Goal: Information Seeking & Learning: Learn about a topic

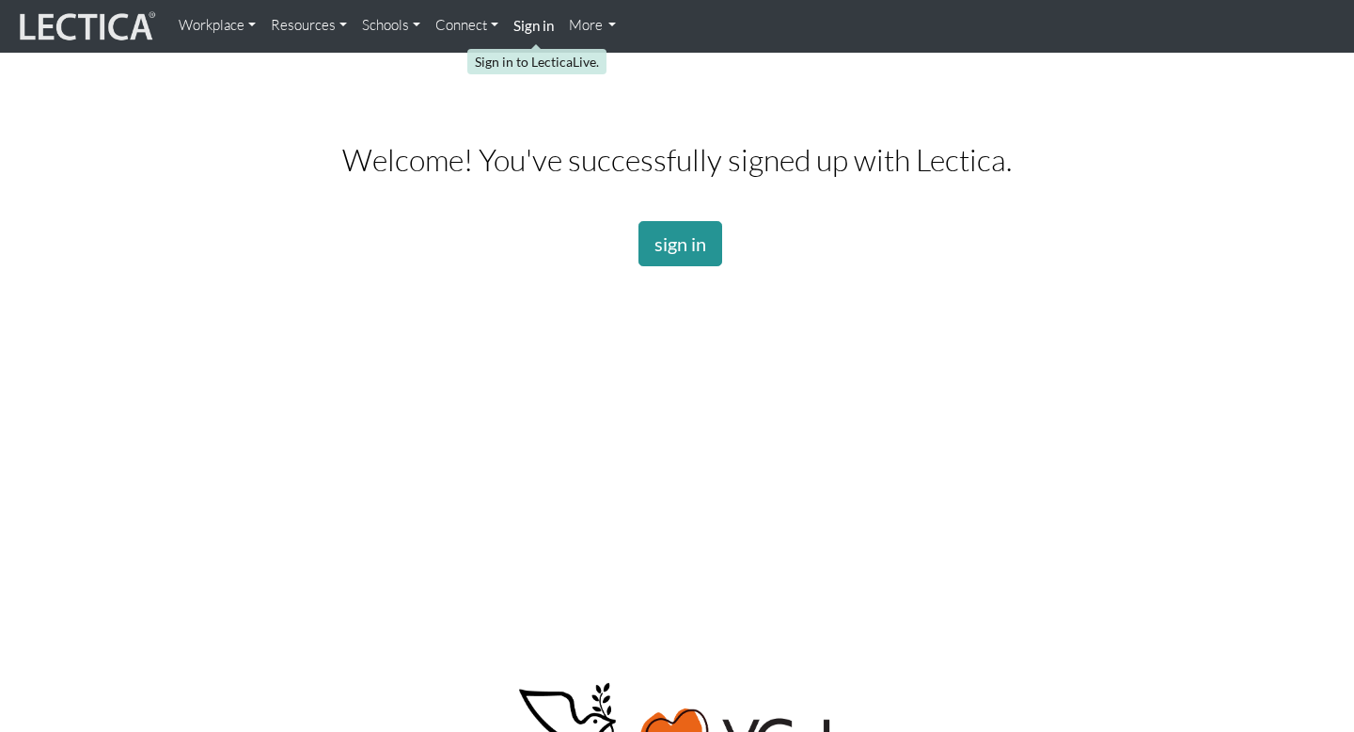
click at [536, 26] on strong "Sign in" at bounding box center [533, 25] width 40 height 17
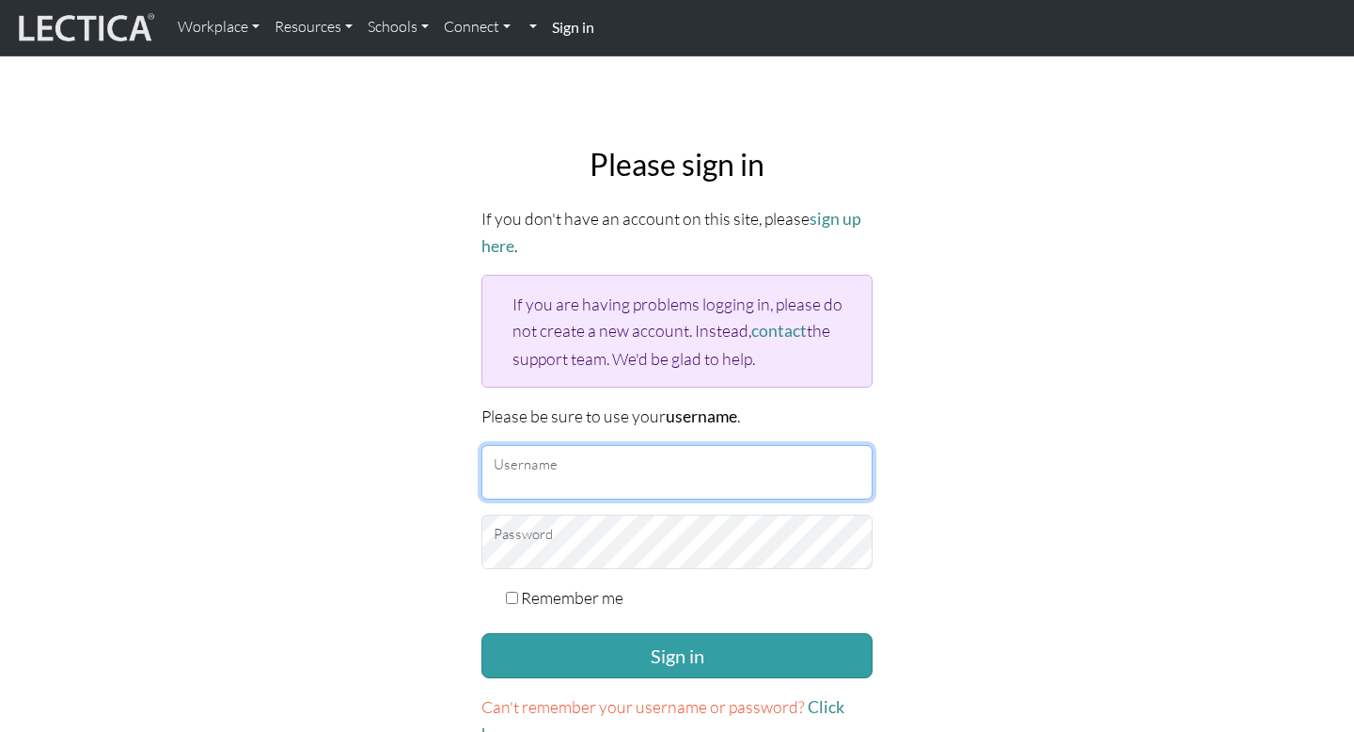
click at [599, 457] on input "Username" at bounding box center [676, 472] width 391 height 55
type input "avonwrede-jervis@wis.edu.na"
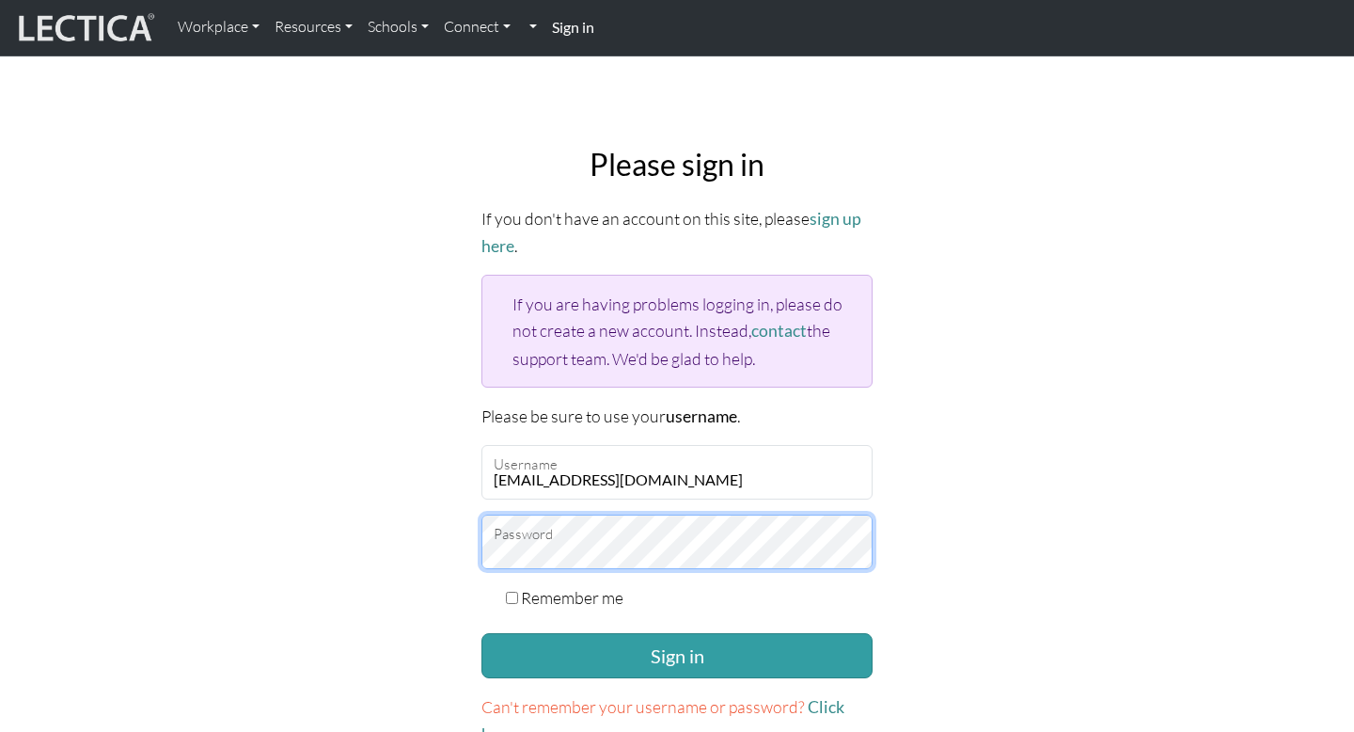
click at [481, 633] on button "Sign in" at bounding box center [676, 655] width 391 height 45
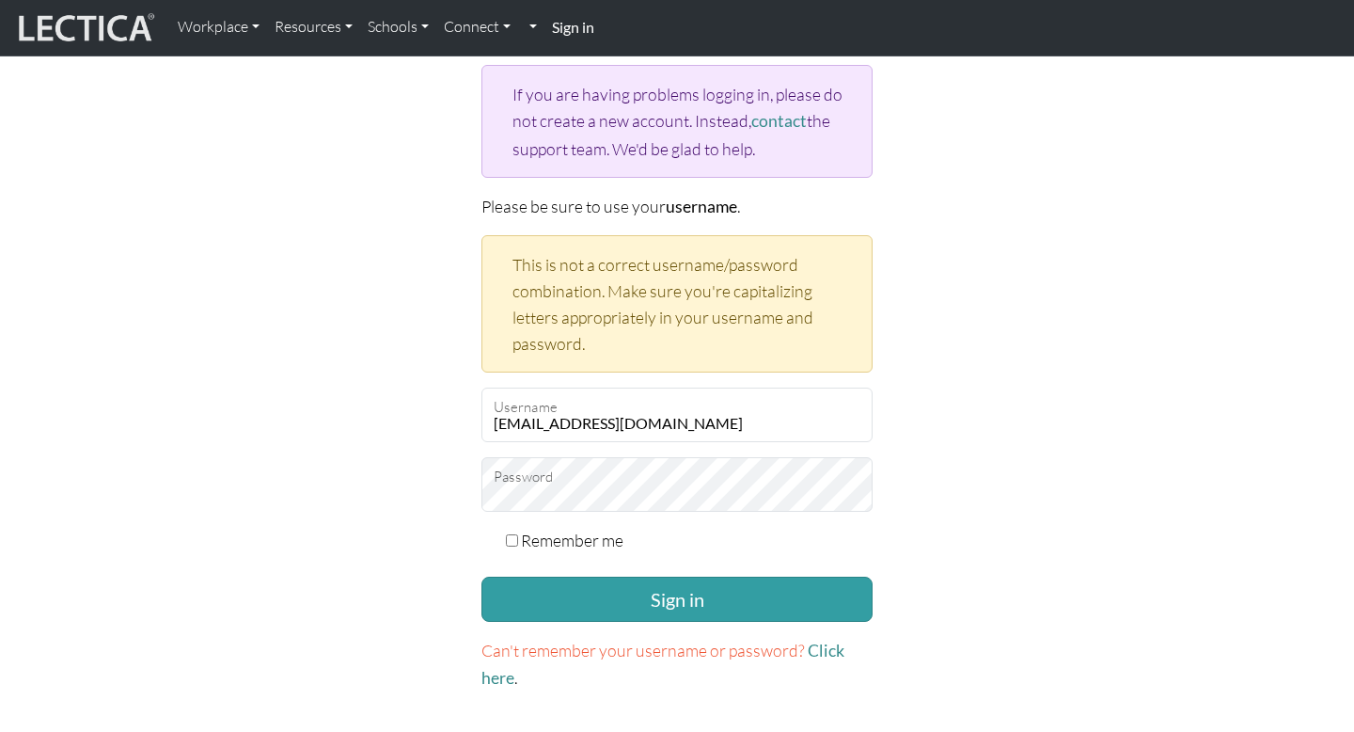
scroll to position [262, 0]
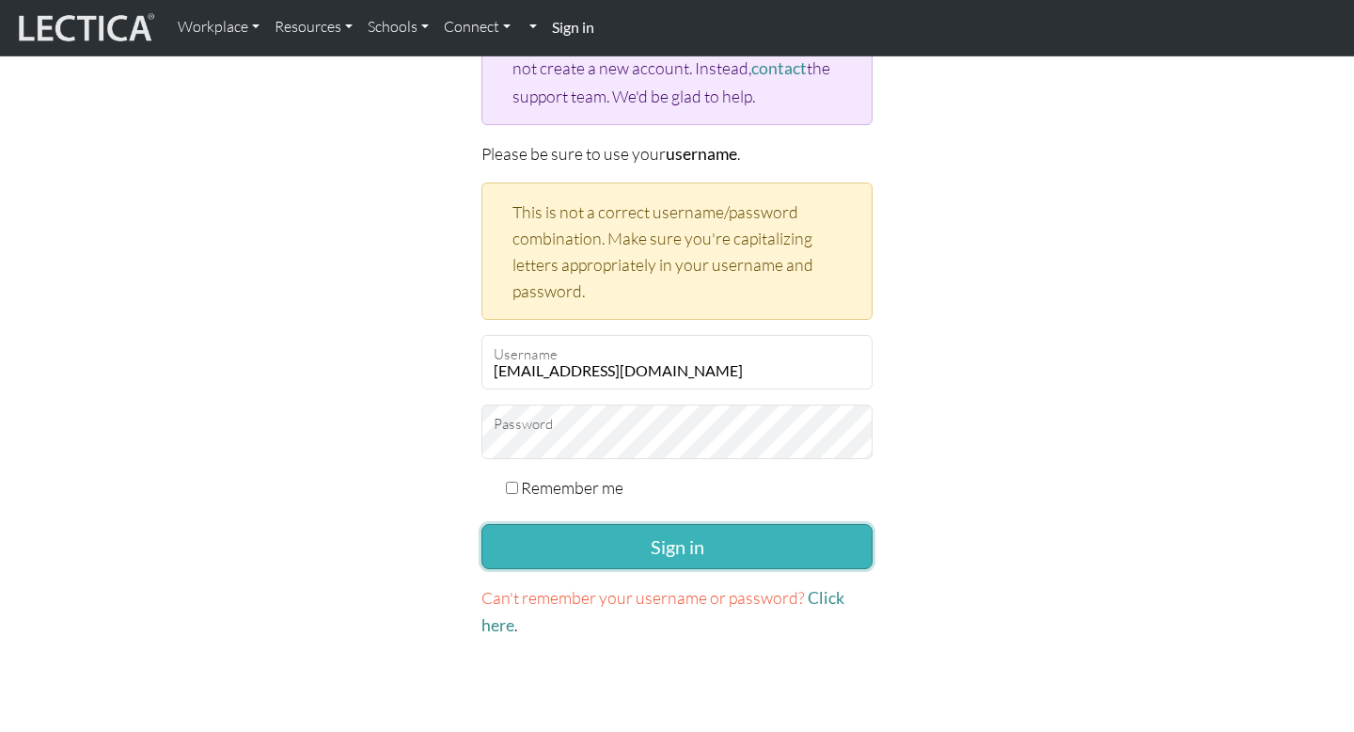
click at [617, 528] on button "Sign in" at bounding box center [676, 546] width 391 height 45
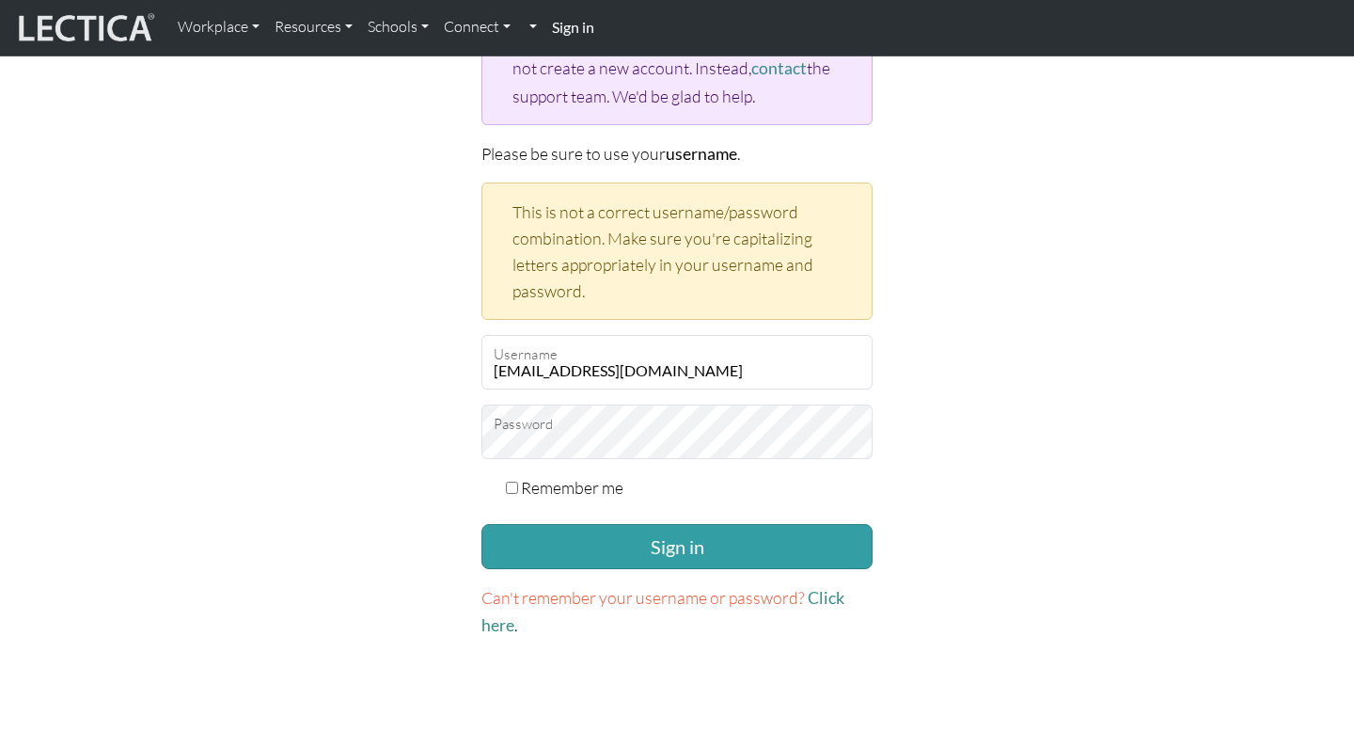
click at [525, 479] on label "Remember me" at bounding box center [572, 487] width 103 height 26
click at [518, 481] on input "Remember me" at bounding box center [512, 487] width 12 height 12
checkbox input "true"
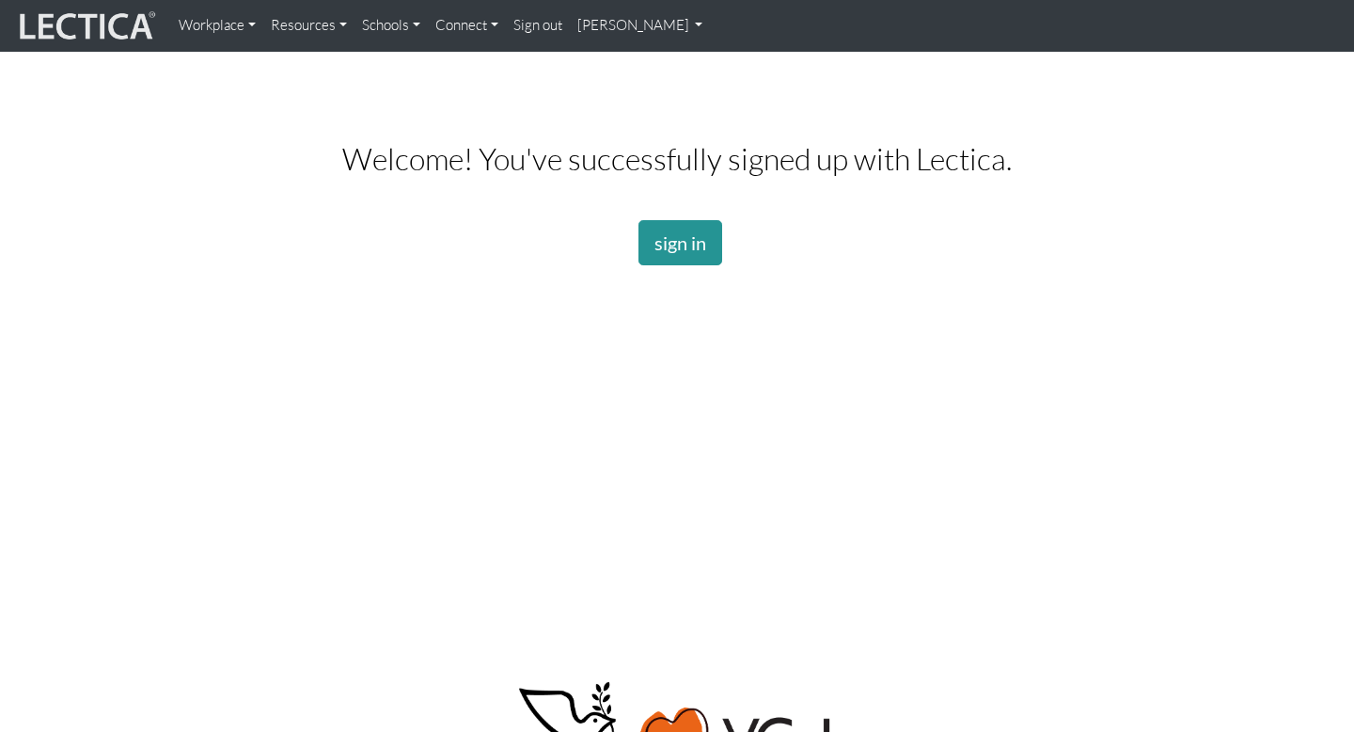
click at [246, 27] on link "Workplace" at bounding box center [217, 26] width 92 height 37
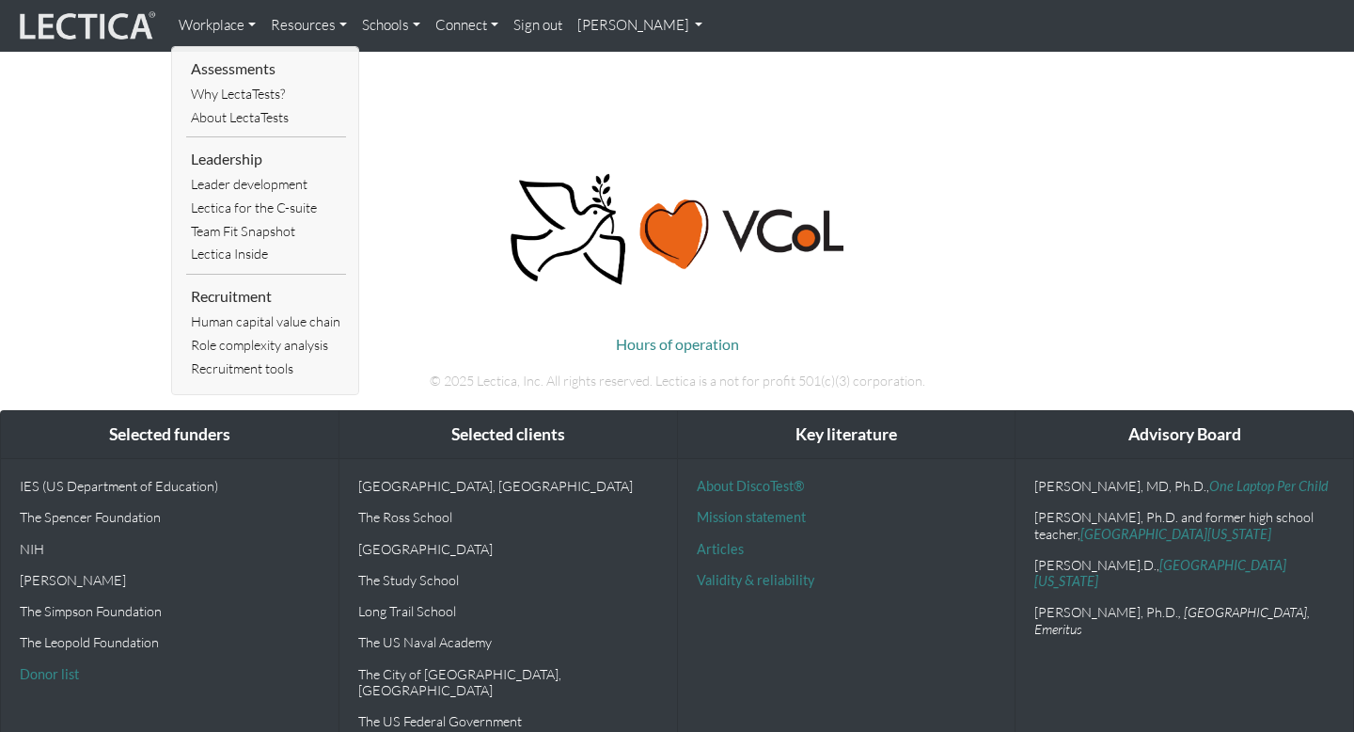
scroll to position [524, 0]
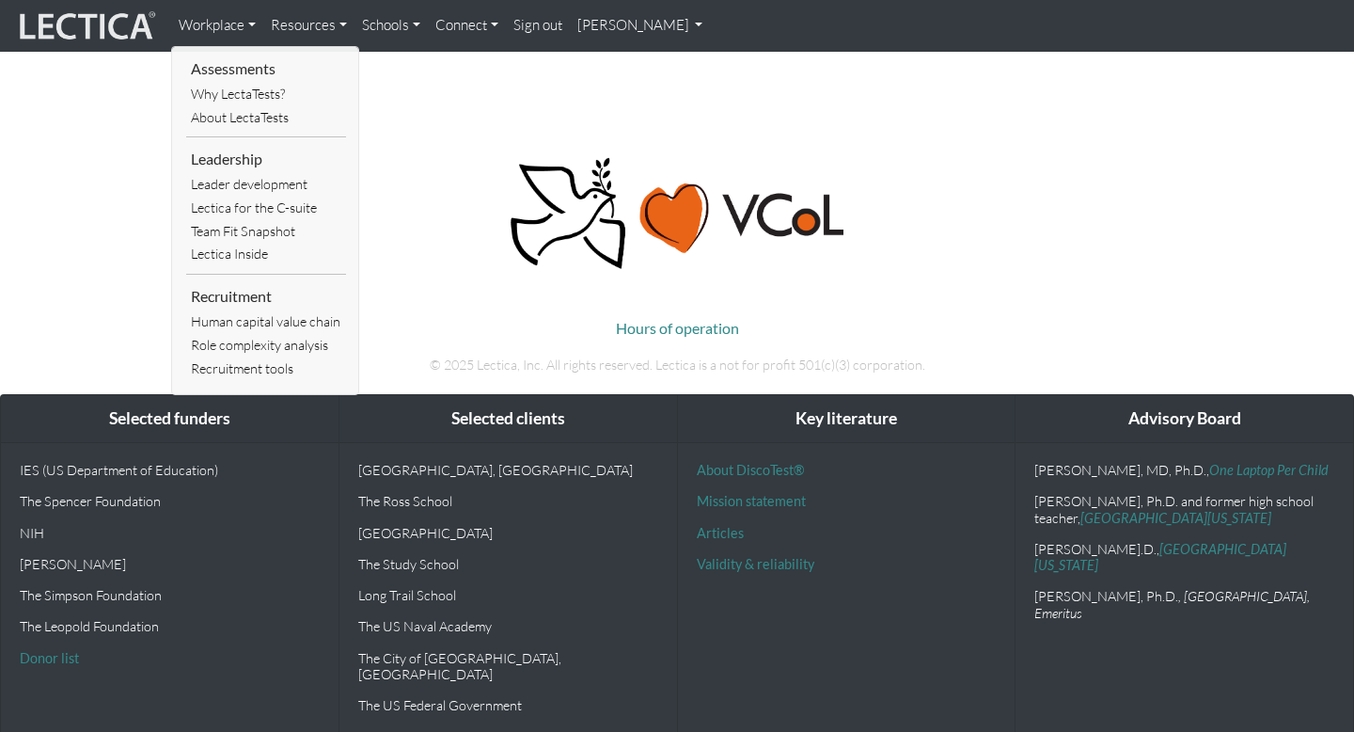
click at [316, 24] on link "Resources" at bounding box center [308, 26] width 91 height 37
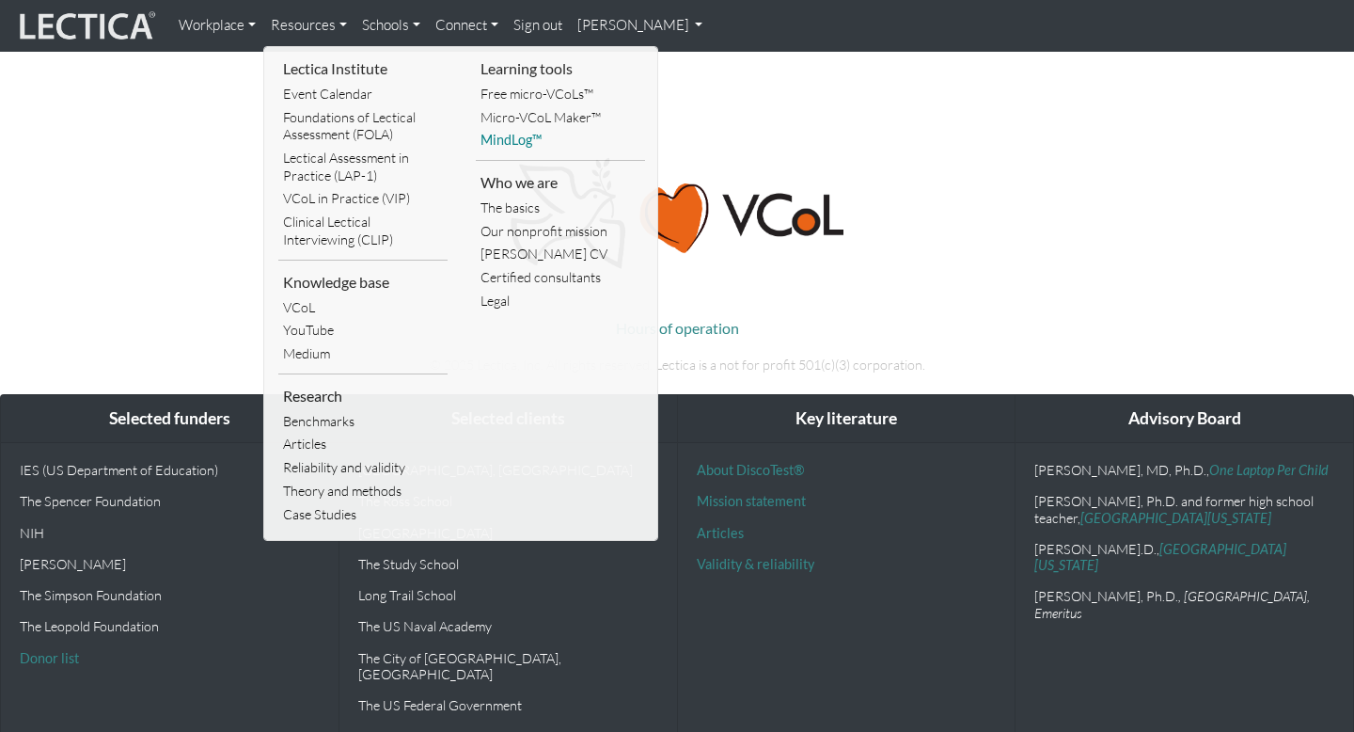
click at [517, 144] on link "MindLog™" at bounding box center [560, 141] width 169 height 24
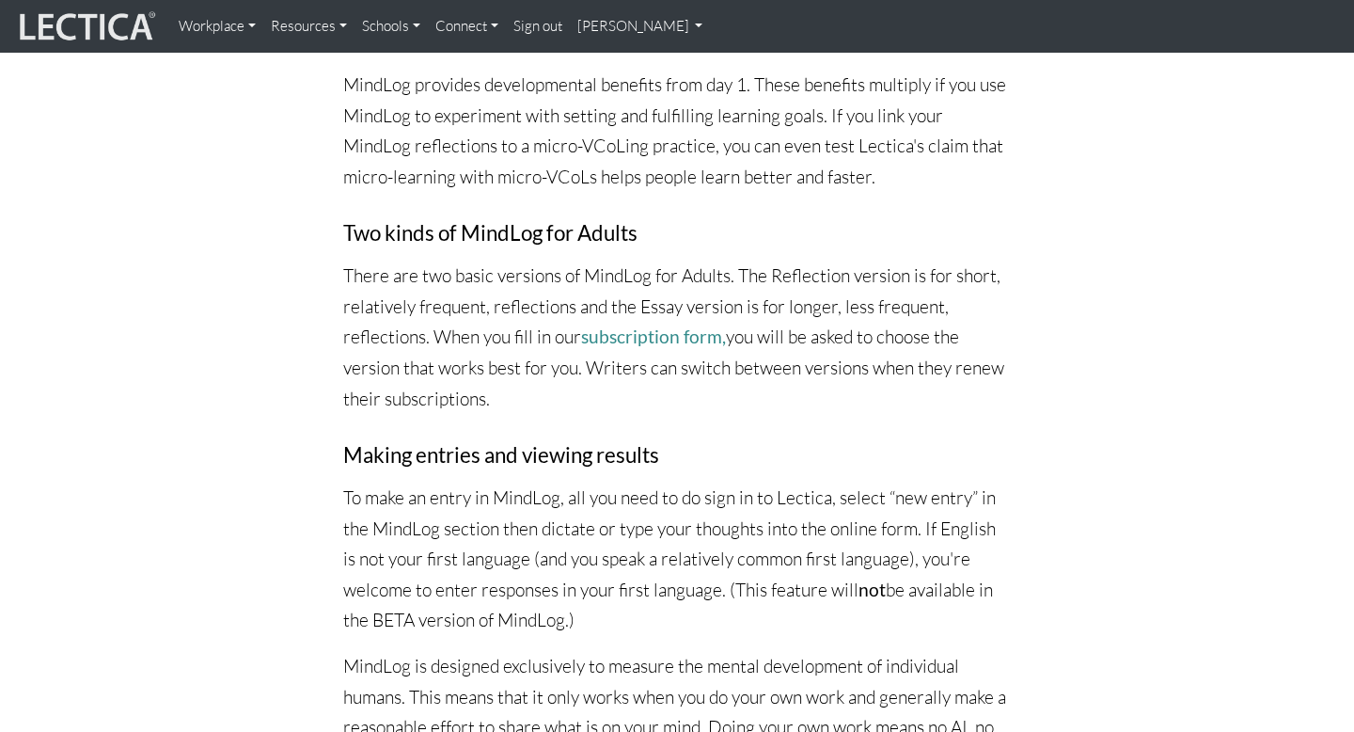
scroll to position [1500, 0]
click at [649, 339] on link "subscription form," at bounding box center [653, 335] width 145 height 22
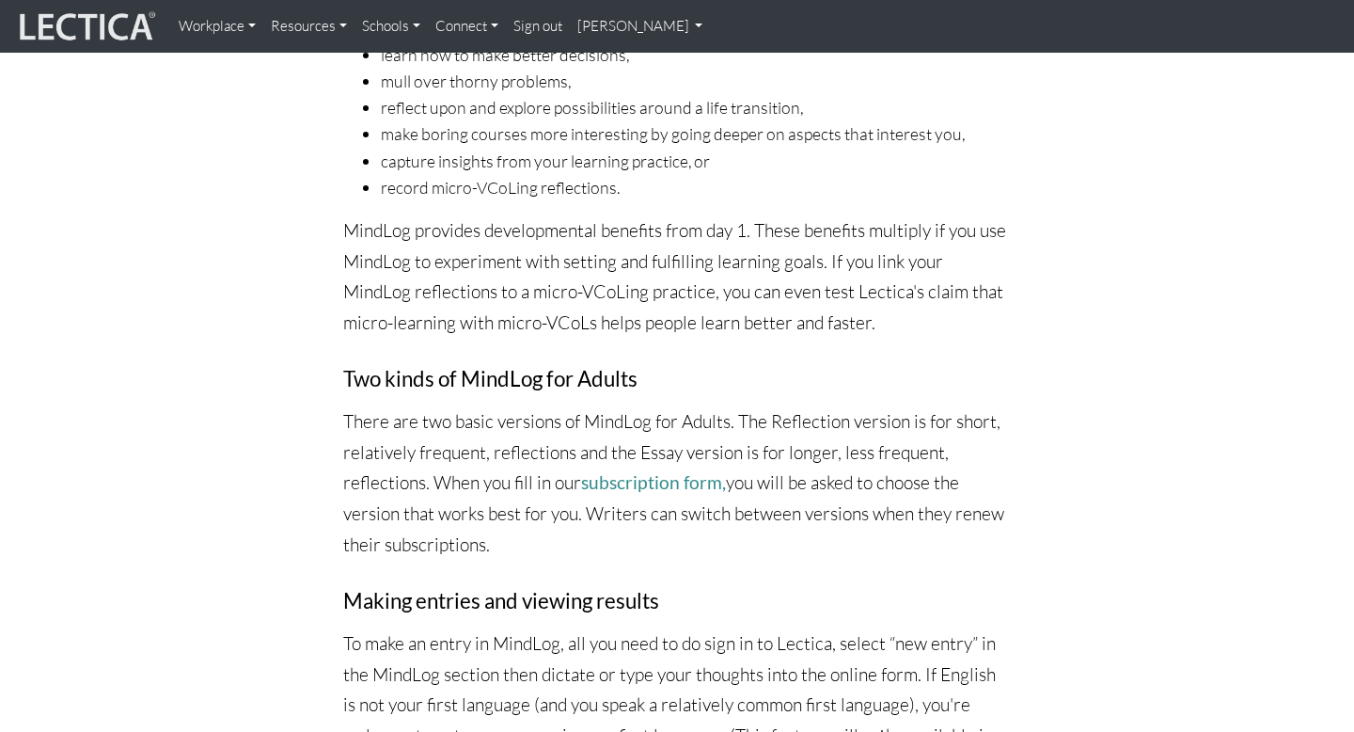
scroll to position [1302, 0]
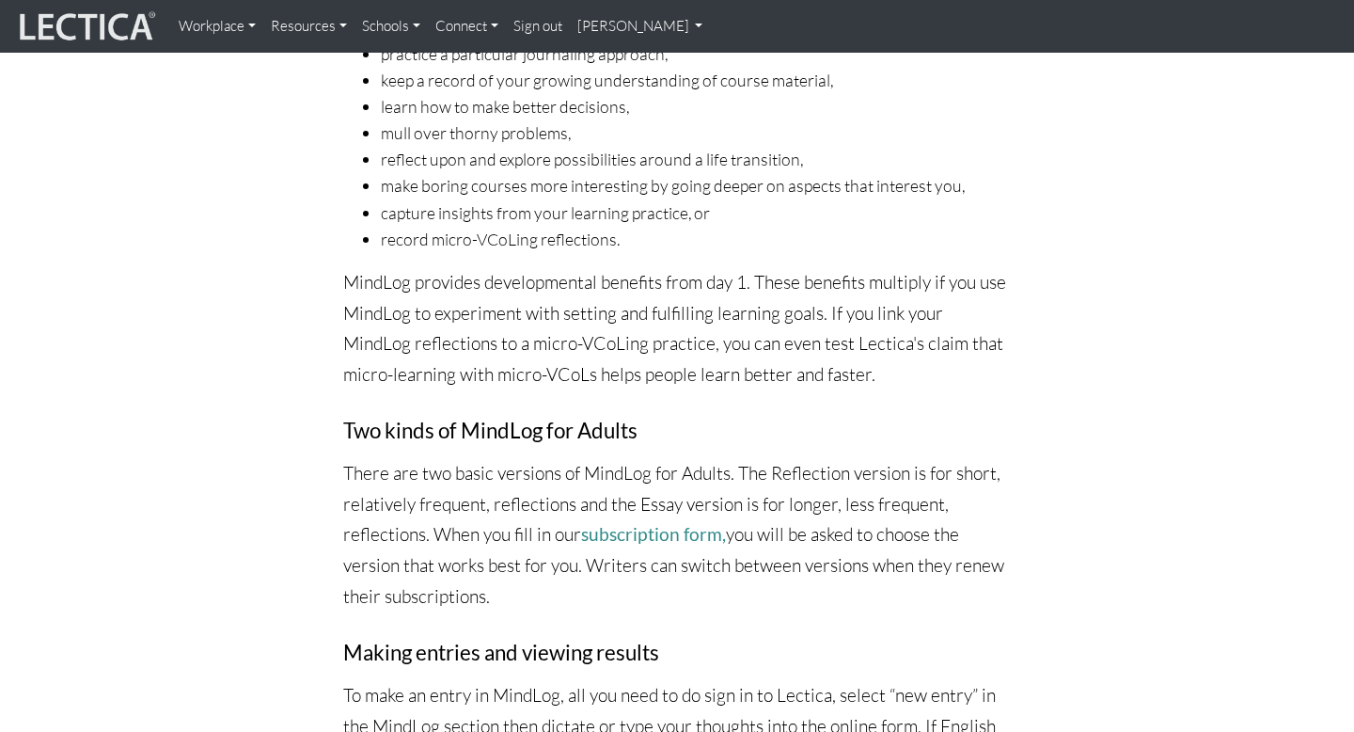
click at [394, 26] on link "Schools" at bounding box center [391, 27] width 73 height 38
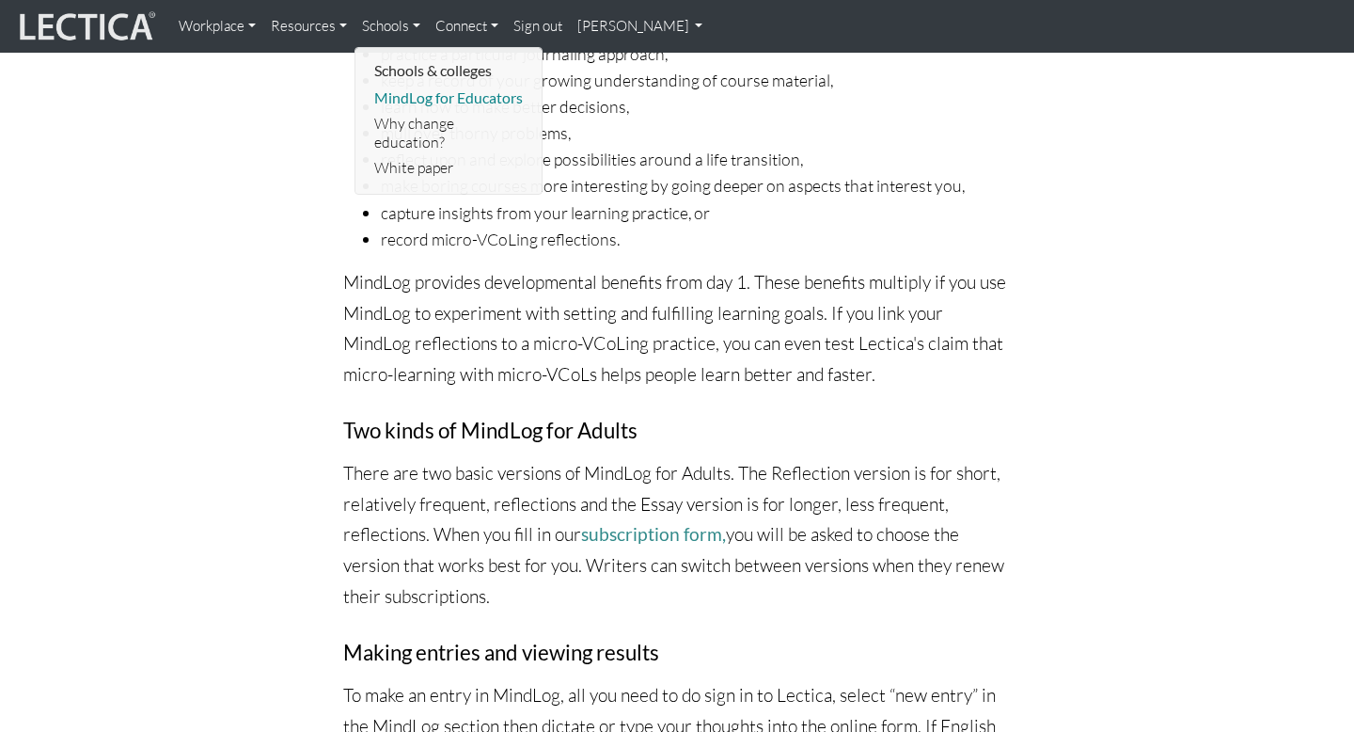
click at [459, 96] on link "MindLog for Educators" at bounding box center [450, 98] width 160 height 25
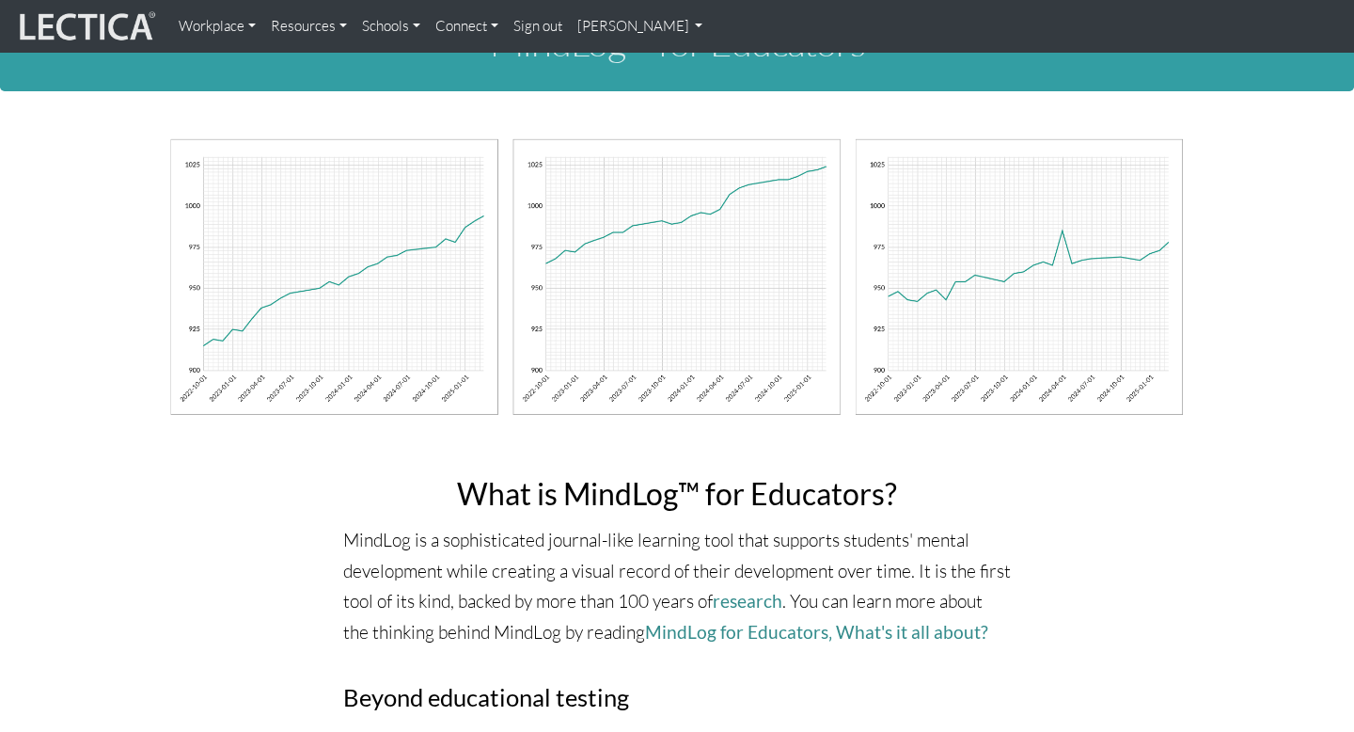
scroll to position [5, 0]
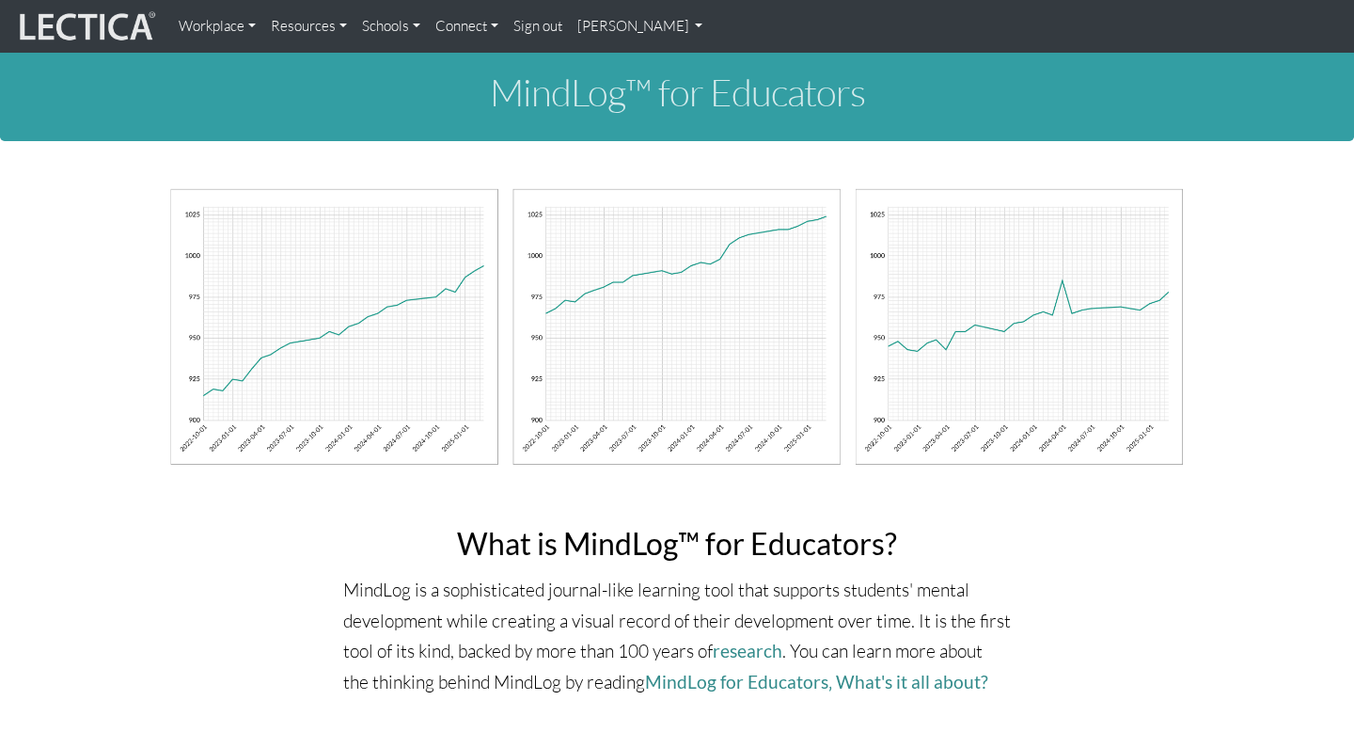
click at [464, 33] on link "Connect" at bounding box center [467, 27] width 78 height 38
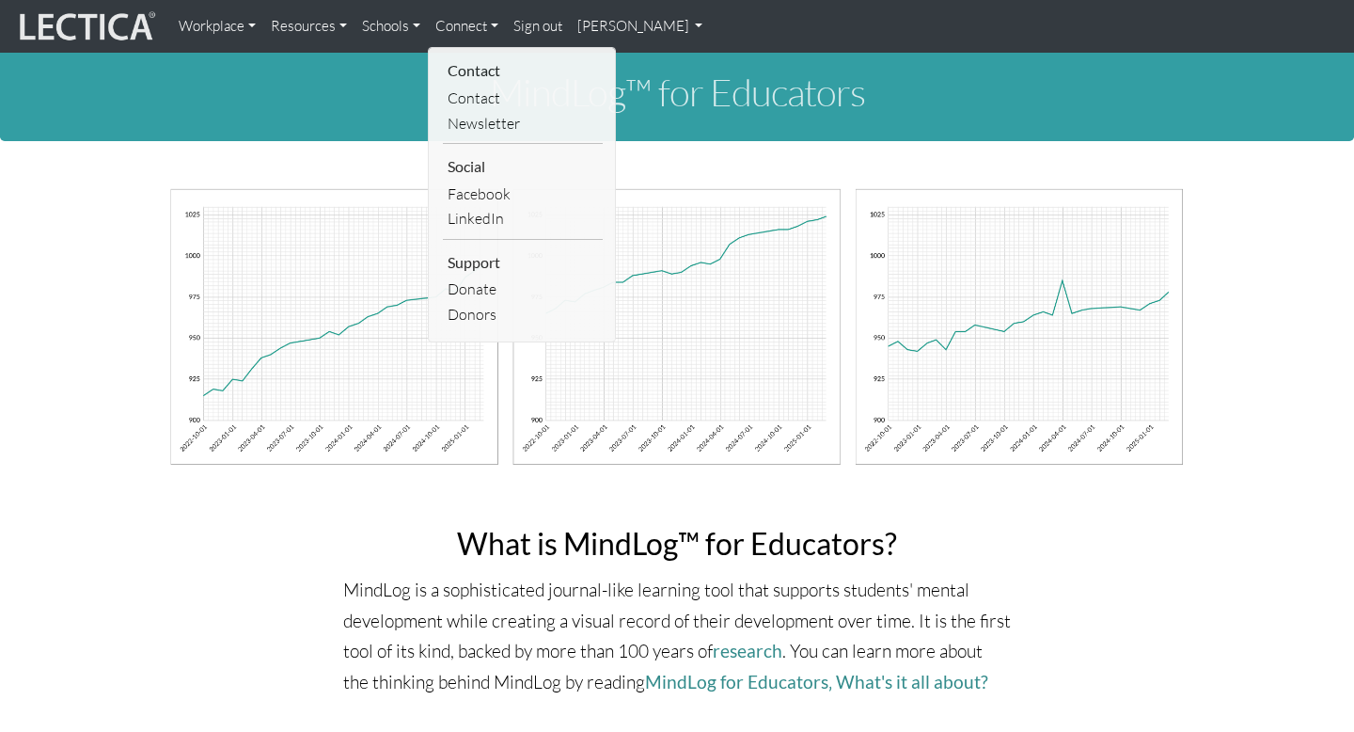
click at [397, 23] on link "Schools" at bounding box center [391, 27] width 73 height 38
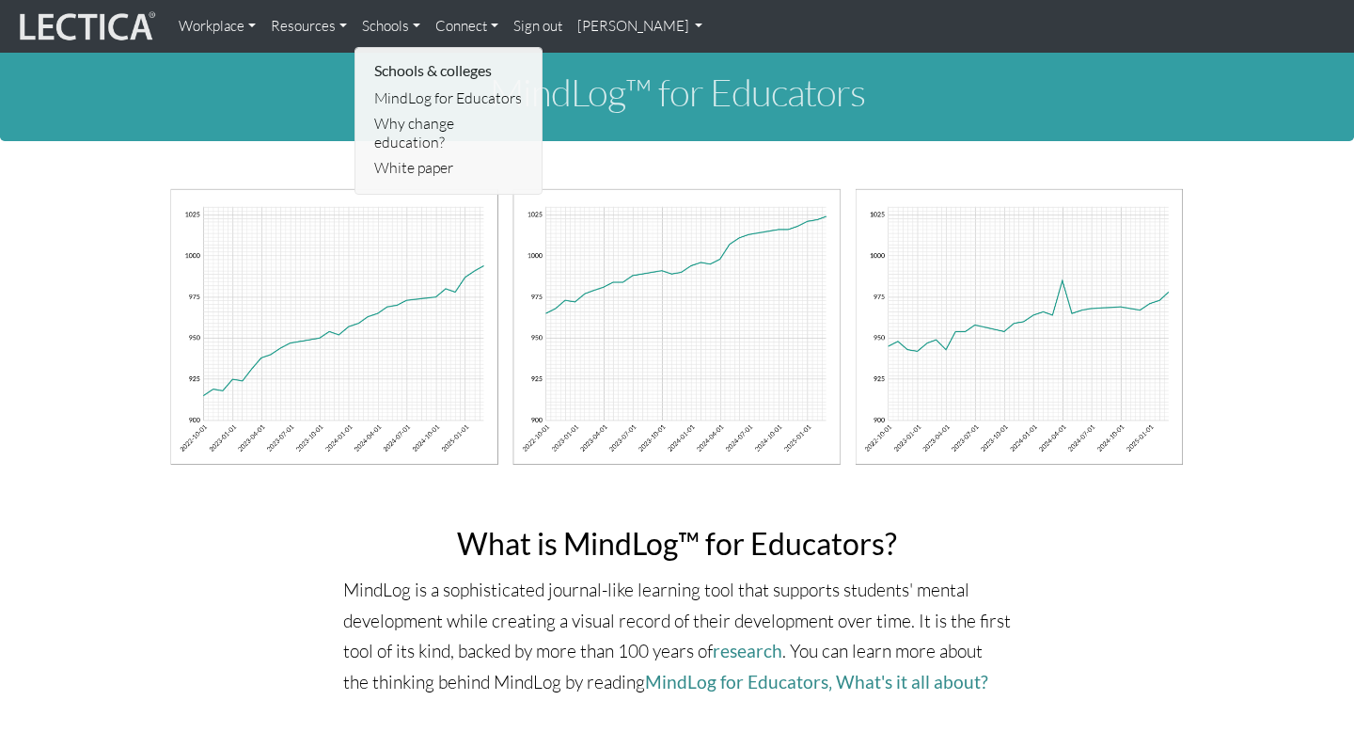
click at [336, 36] on link "Resources" at bounding box center [308, 27] width 91 height 38
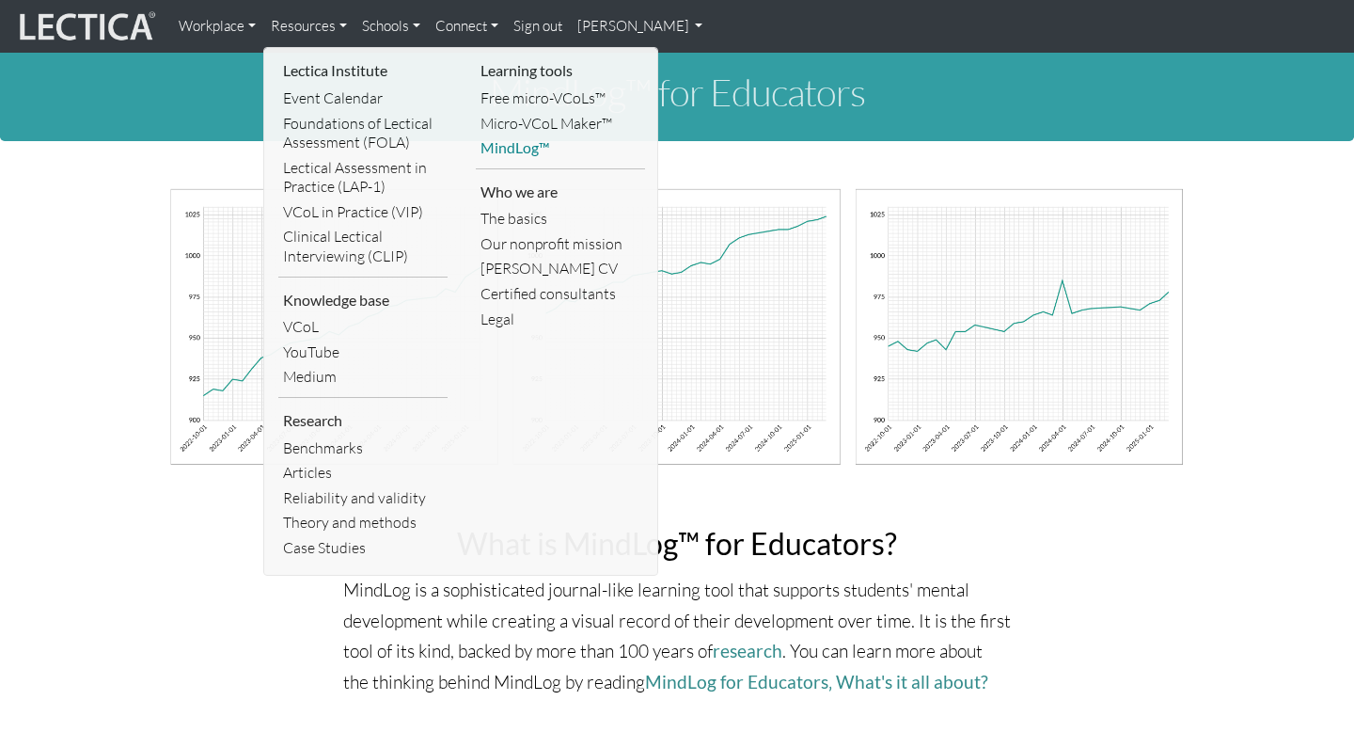
click at [507, 151] on link "MindLog™" at bounding box center [560, 147] width 169 height 25
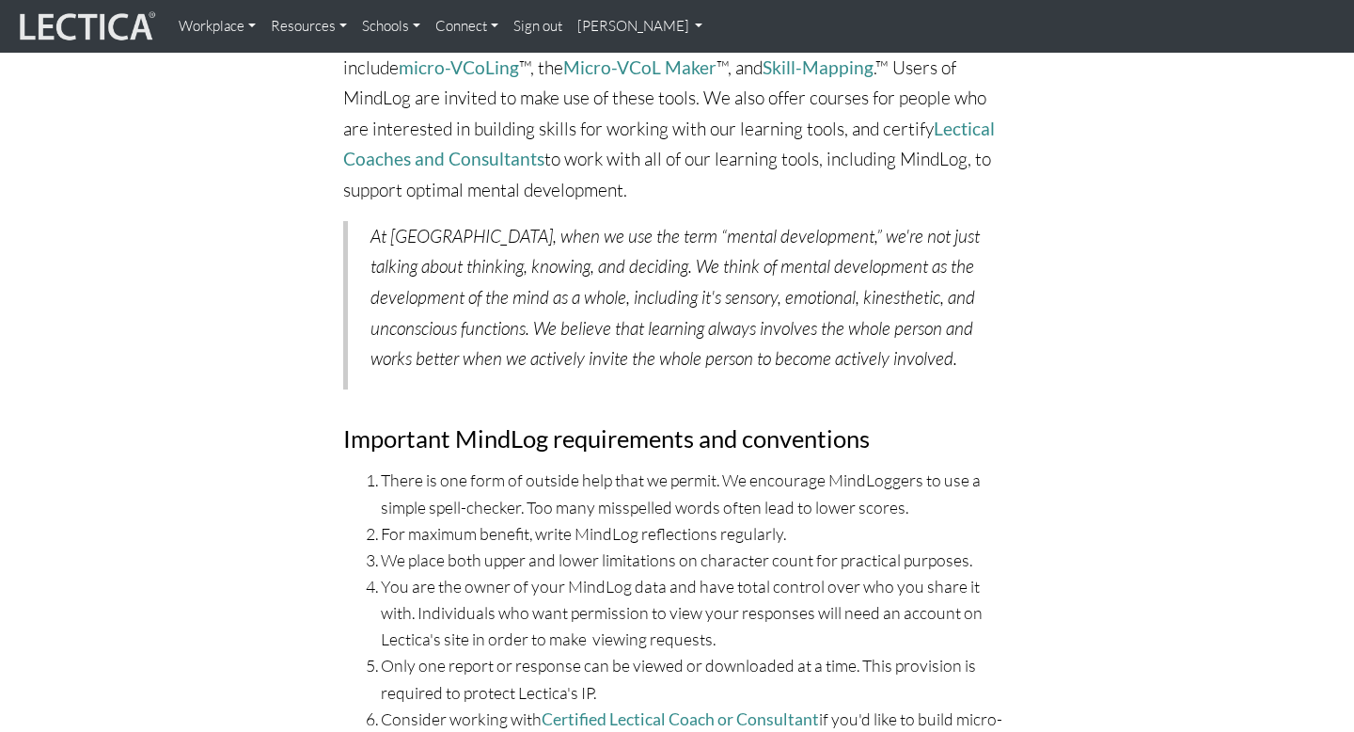
scroll to position [6294, 0]
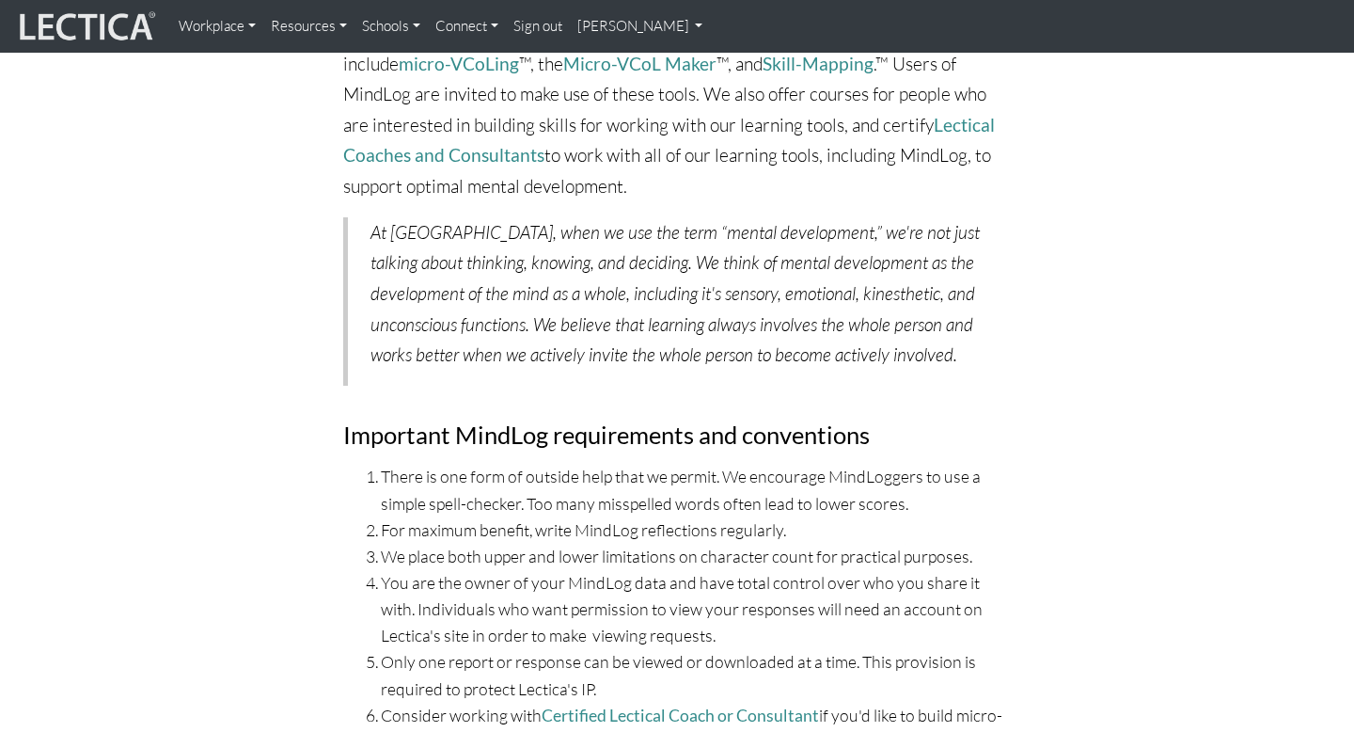
click at [711, 24] on link "[PERSON_NAME]" at bounding box center [640, 27] width 141 height 38
click at [400, 27] on link "Schools" at bounding box center [391, 27] width 73 height 38
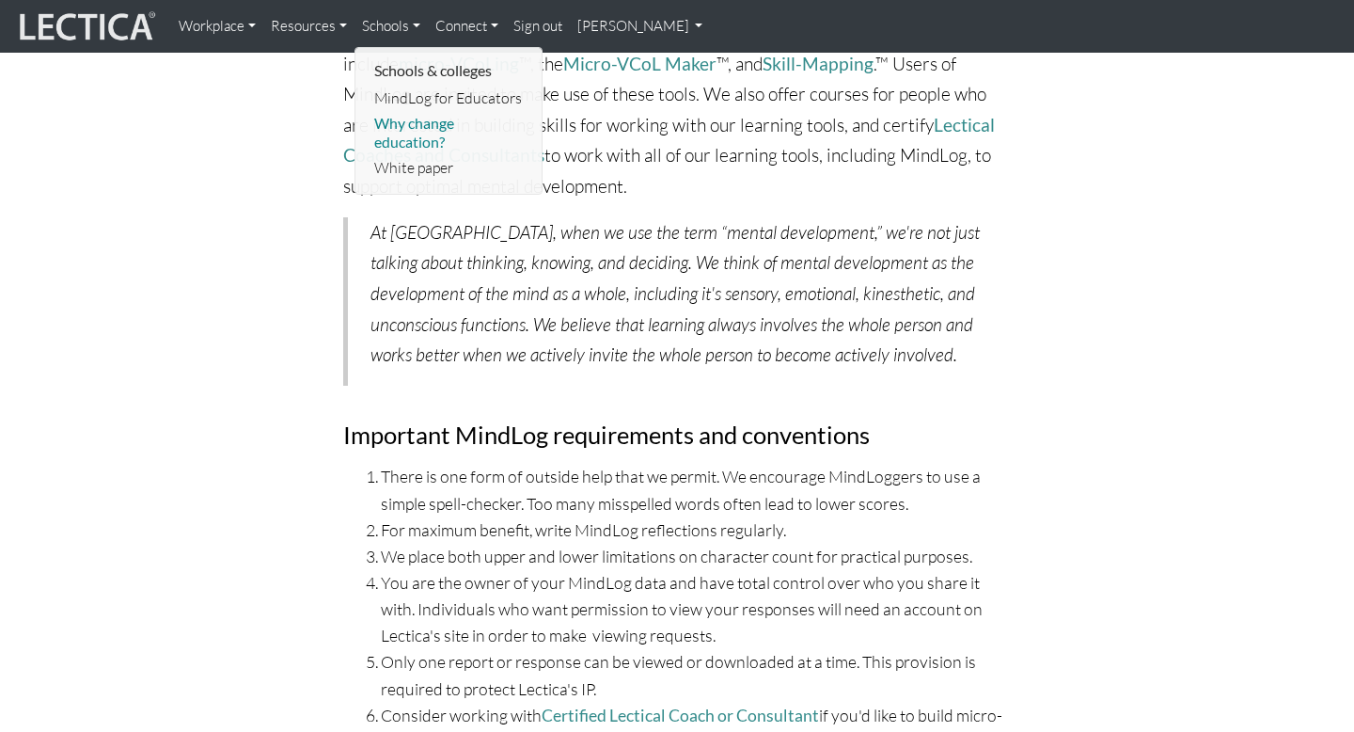
click at [427, 128] on link "Why change education?" at bounding box center [450, 133] width 160 height 44
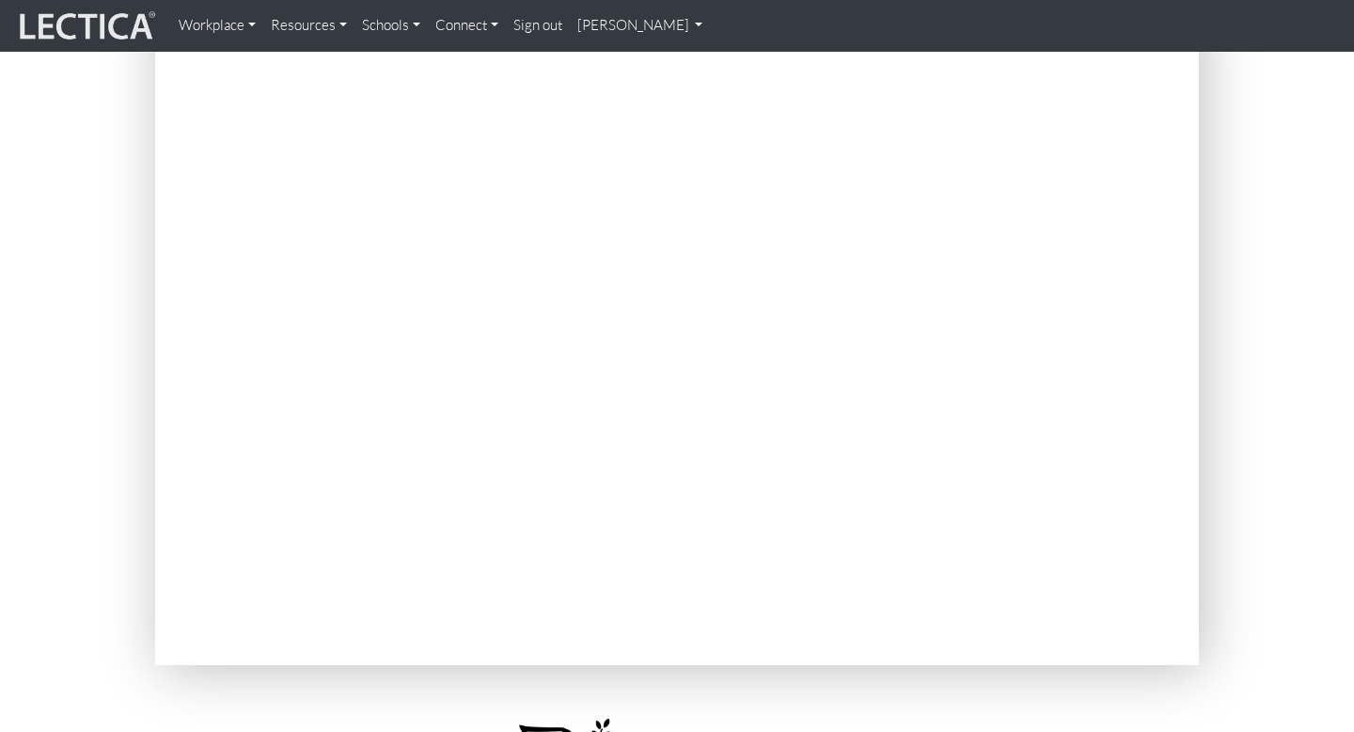
scroll to position [174, 0]
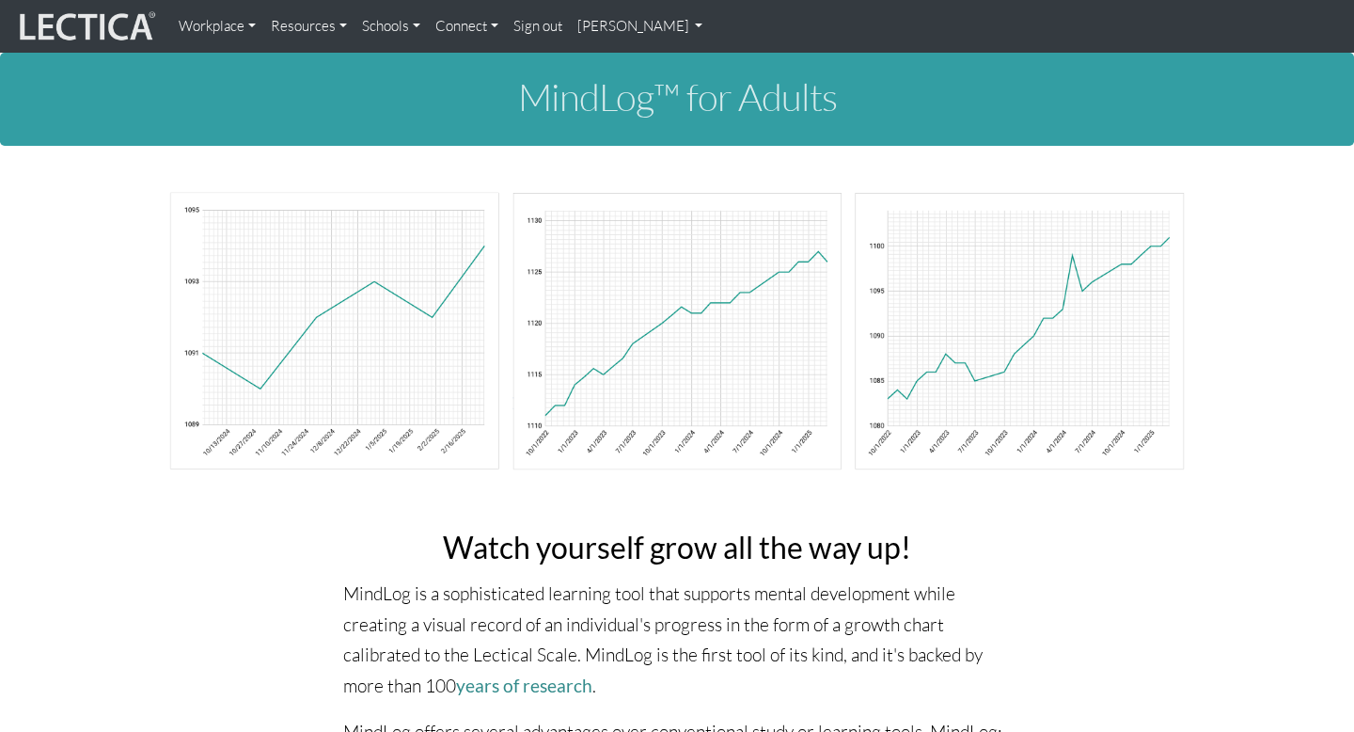
scroll to position [6294, 0]
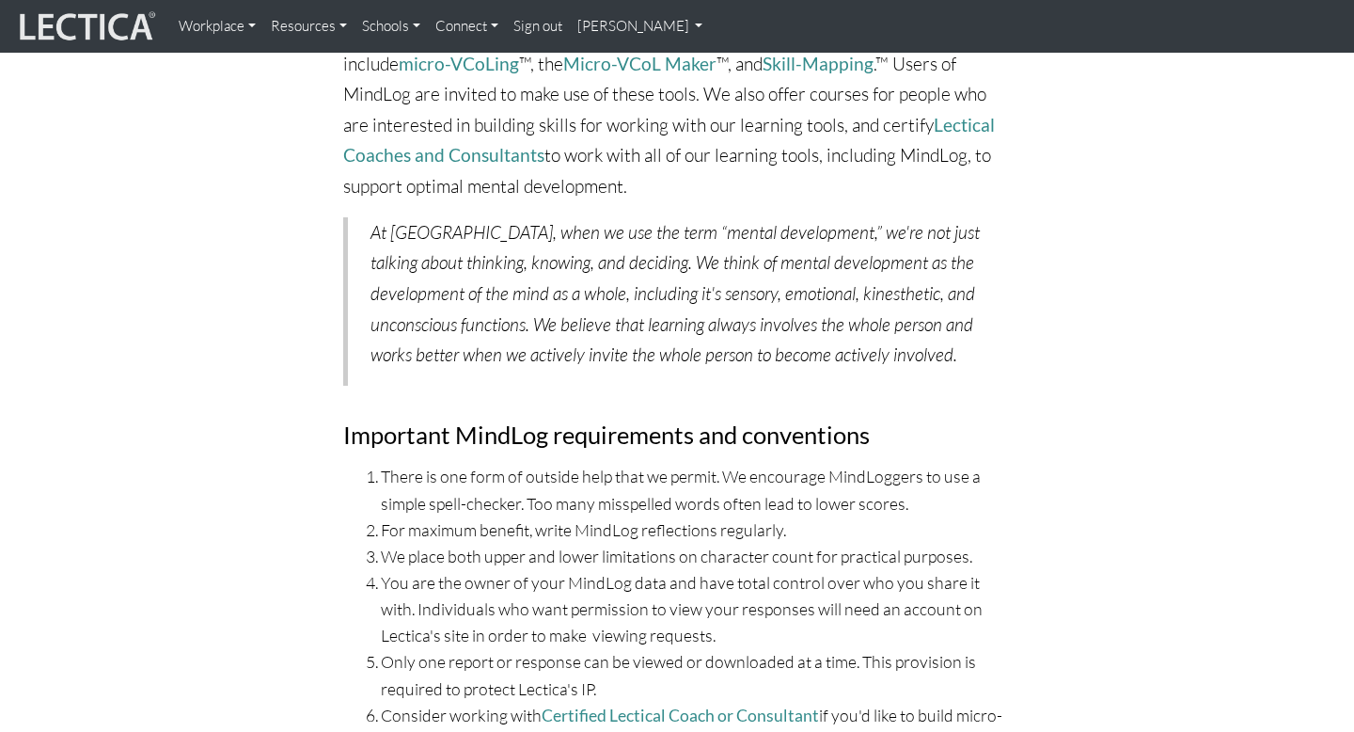
click at [259, 26] on link "Workplace" at bounding box center [217, 27] width 92 height 38
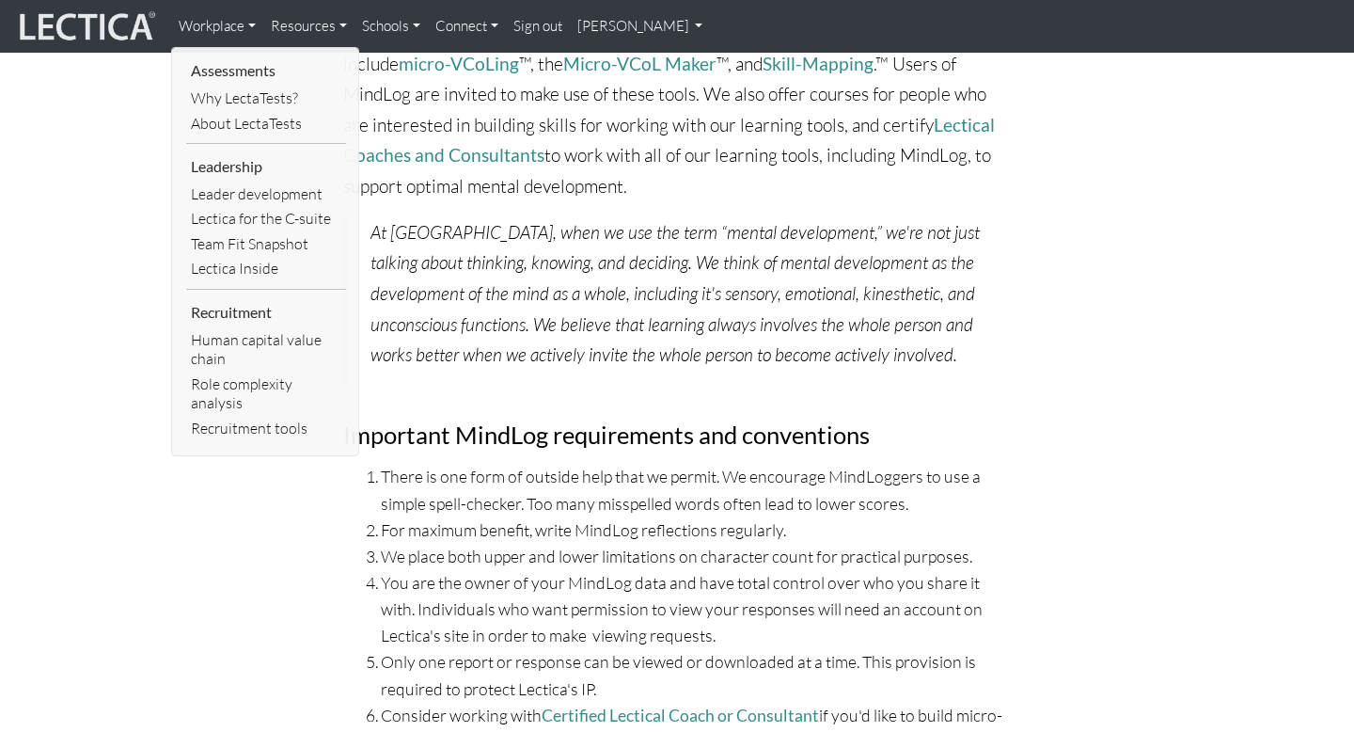
click at [84, 13] on img at bounding box center [85, 26] width 141 height 36
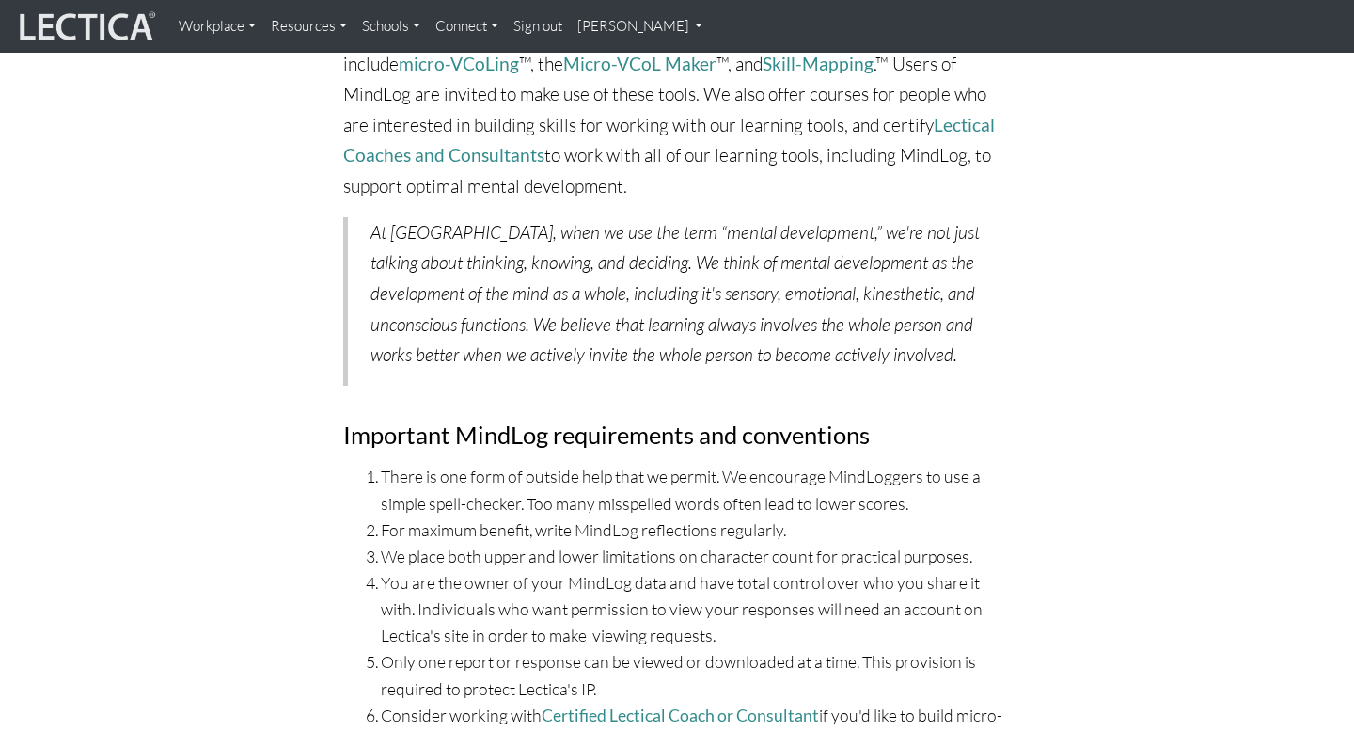
click at [84, 15] on img at bounding box center [85, 26] width 141 height 36
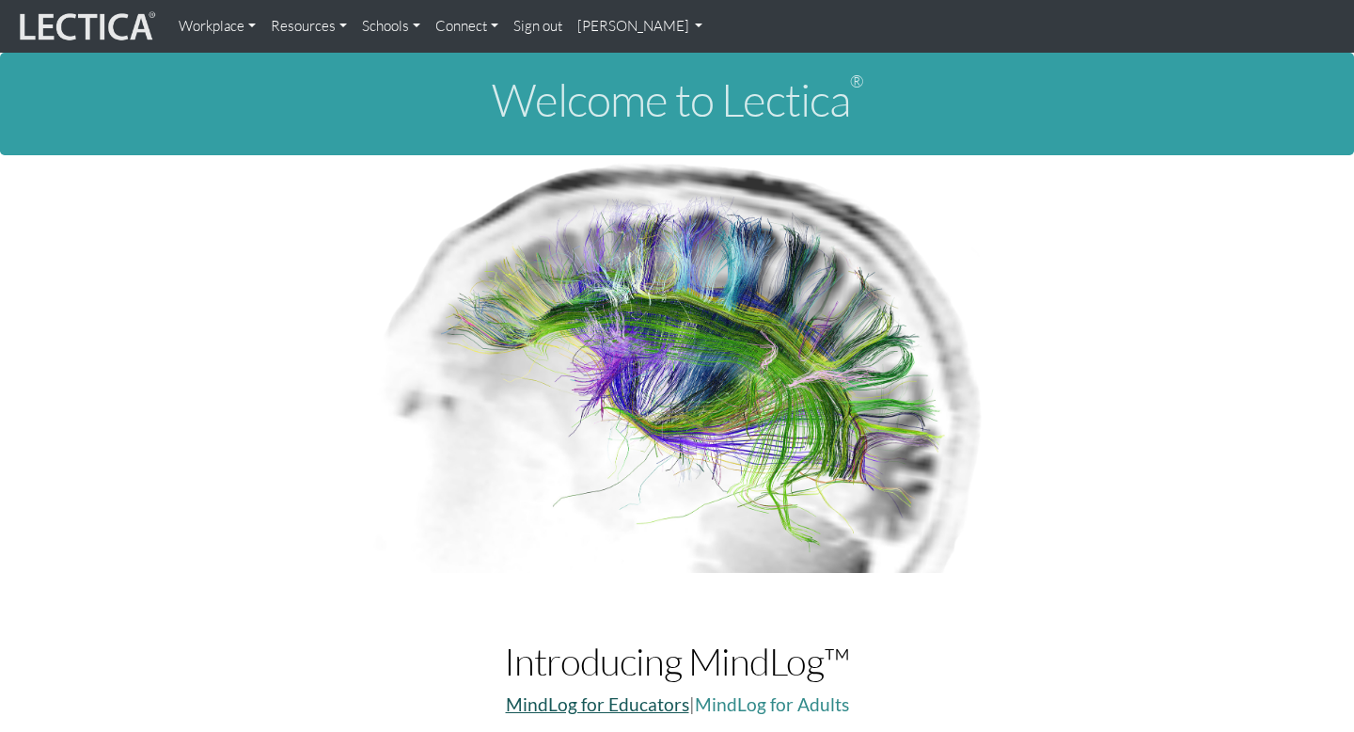
click at [645, 711] on link "MindLog for Educators" at bounding box center [597, 704] width 183 height 22
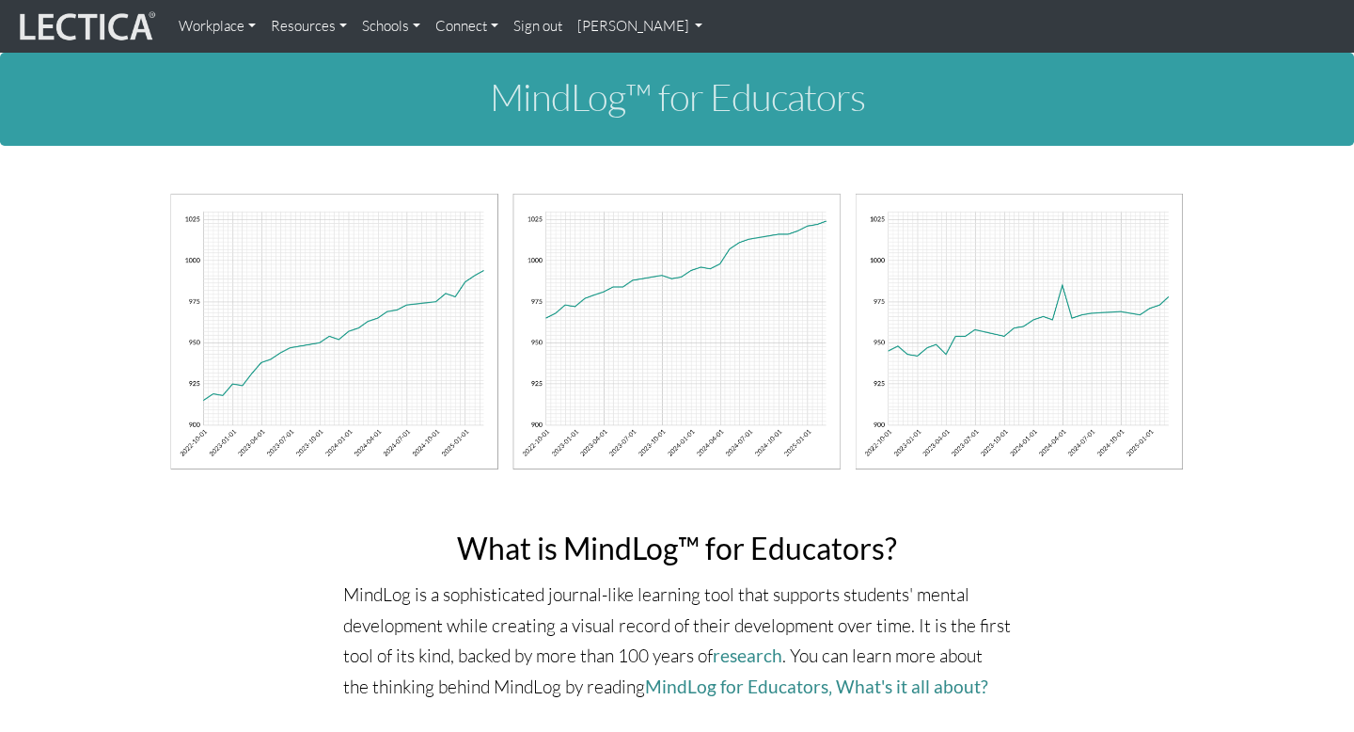
click at [228, 32] on link "Workplace" at bounding box center [217, 27] width 92 height 38
